Goal: Transaction & Acquisition: Book appointment/travel/reservation

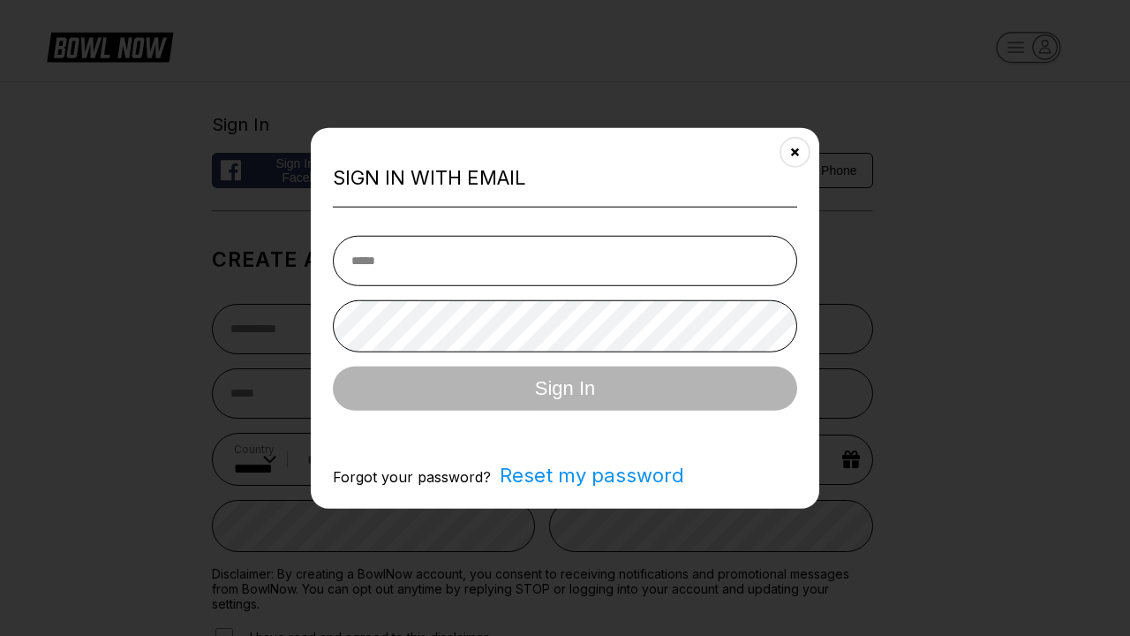
select select "**"
type input "**********"
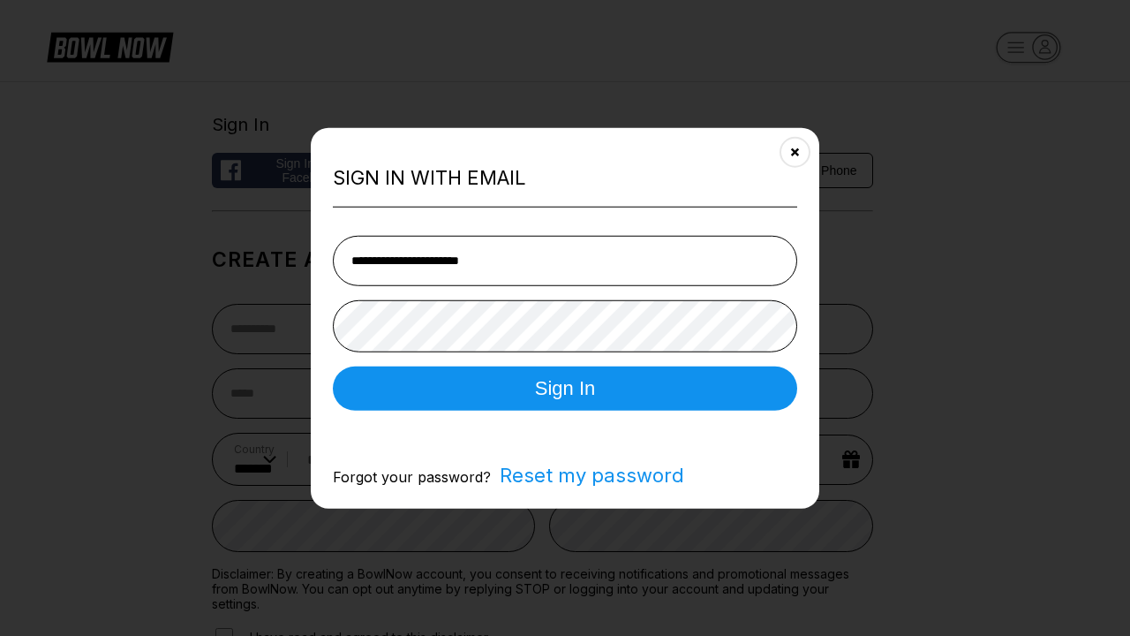
click at [565, 389] on button "Sign In" at bounding box center [565, 388] width 464 height 44
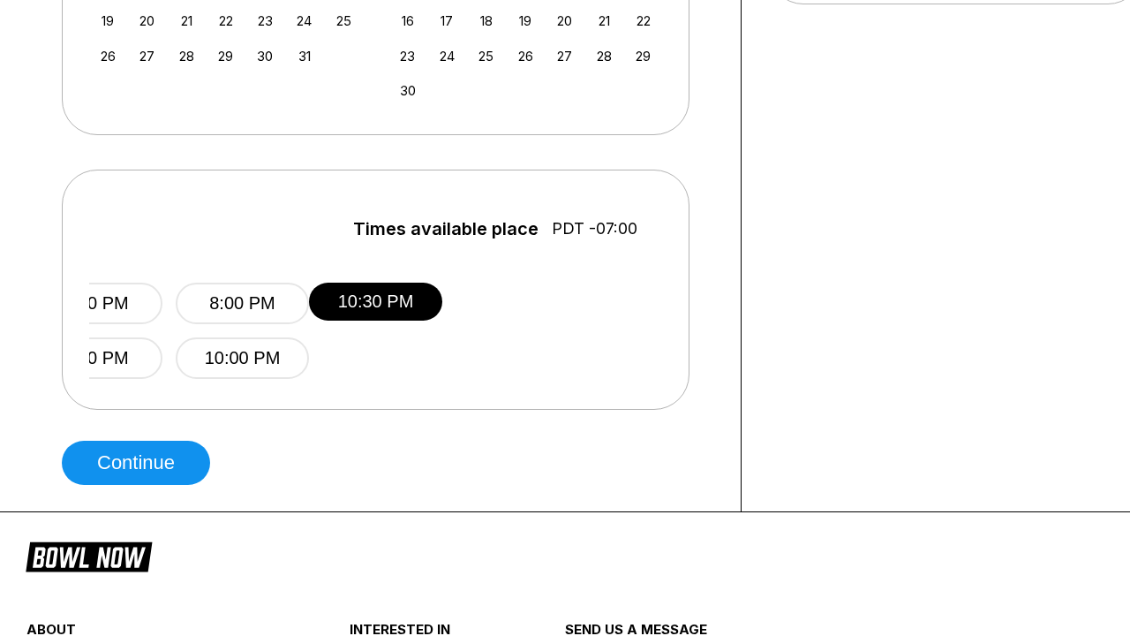
click at [140, 463] on button "Continue" at bounding box center [136, 463] width 148 height 44
